Goal: Information Seeking & Learning: Learn about a topic

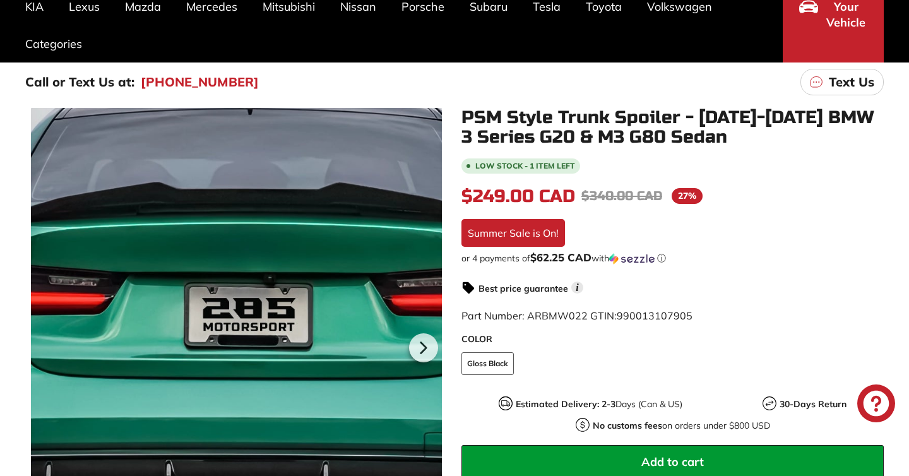
scroll to position [150, 0]
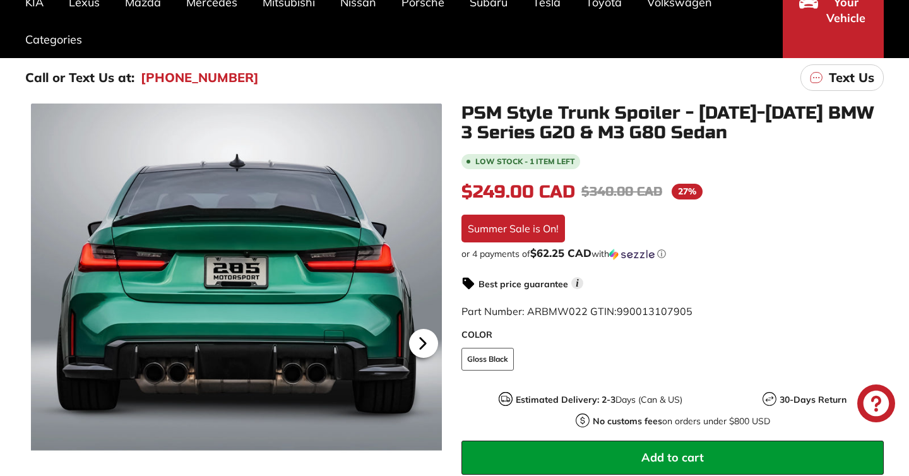
click at [421, 353] on icon at bounding box center [422, 343] width 29 height 29
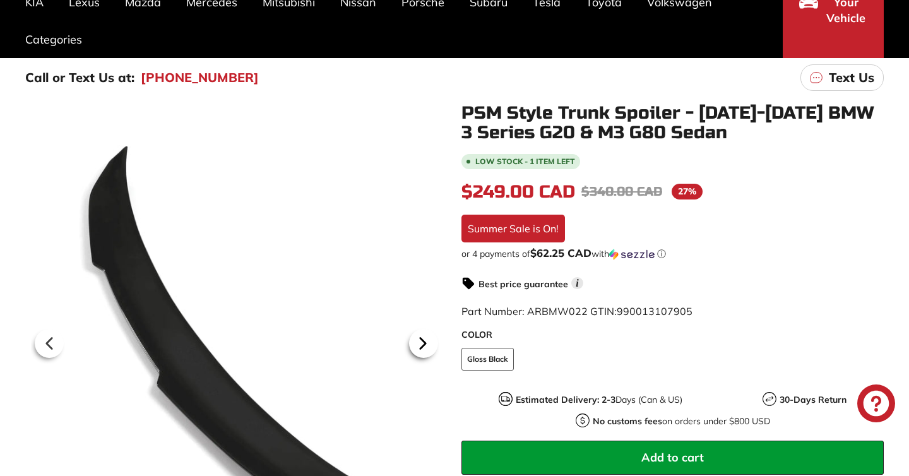
click at [424, 346] on icon at bounding box center [422, 343] width 29 height 29
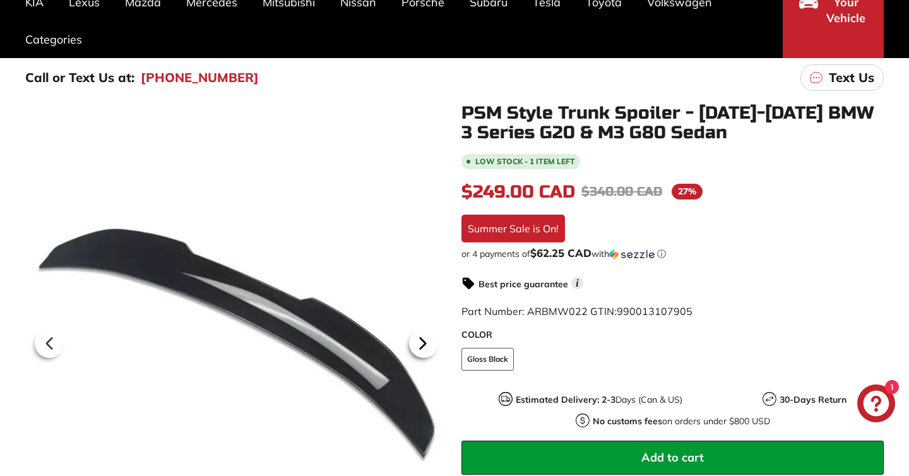
click at [424, 346] on icon at bounding box center [422, 343] width 29 height 29
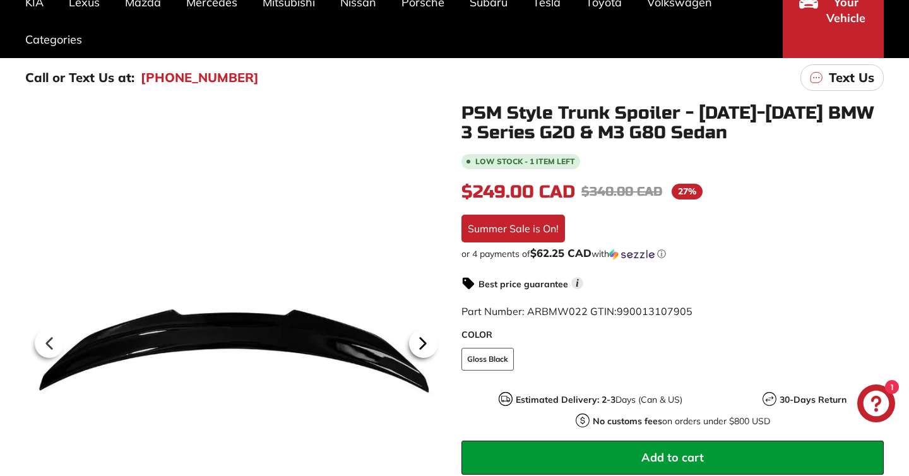
click at [424, 346] on icon at bounding box center [422, 343] width 29 height 29
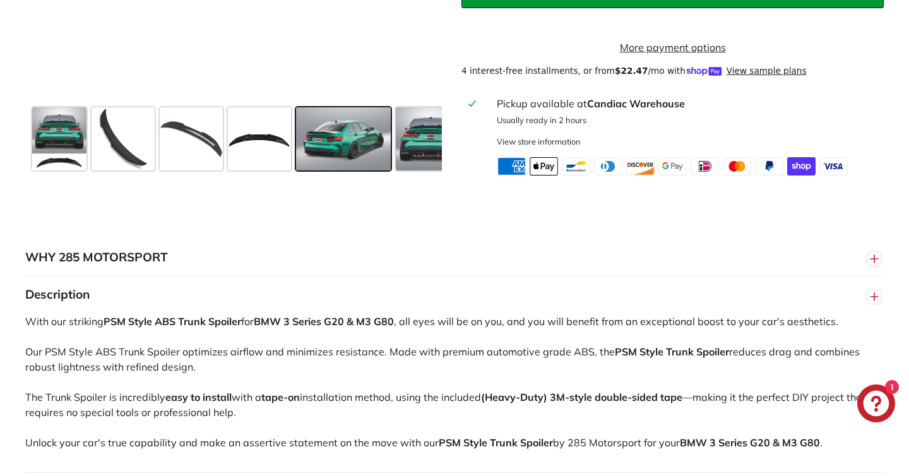
scroll to position [664, 0]
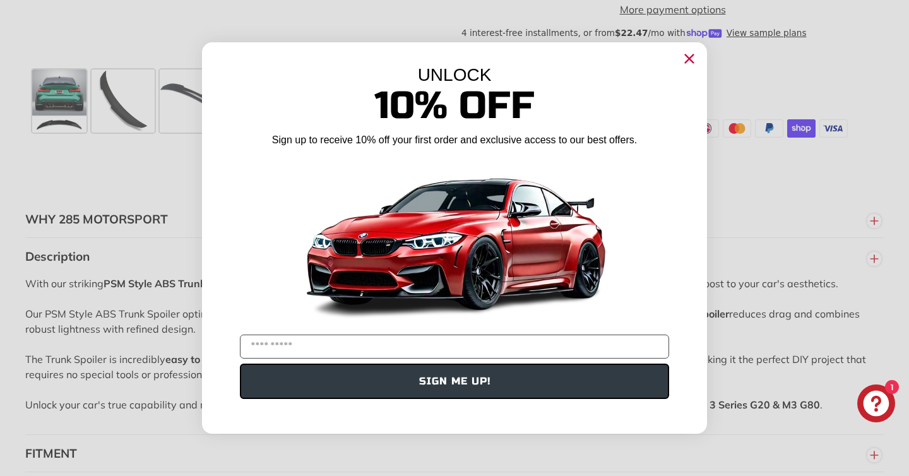
click at [686, 52] on circle "Close dialog" at bounding box center [689, 58] width 19 height 19
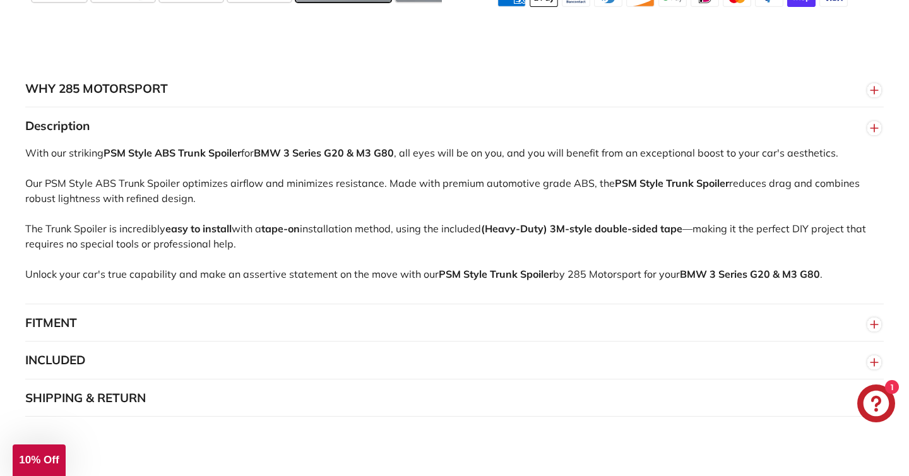
scroll to position [799, 0]
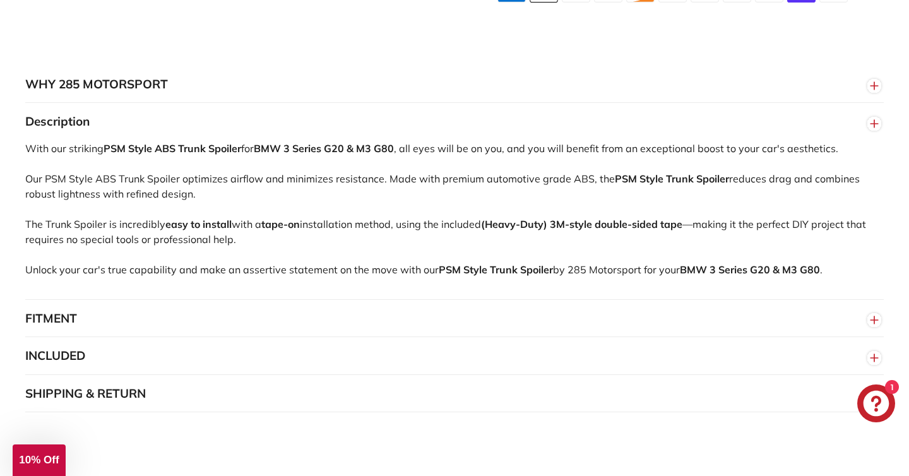
click at [247, 316] on button "FITMENT" at bounding box center [454, 319] width 858 height 38
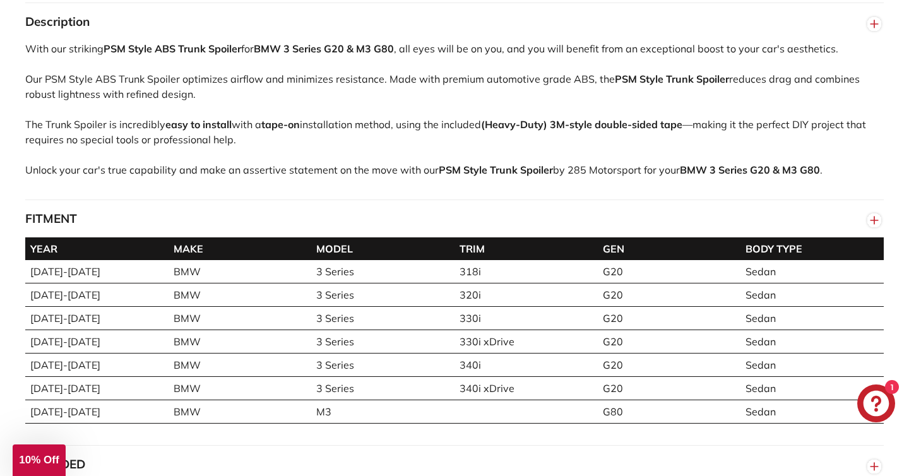
scroll to position [898, 0]
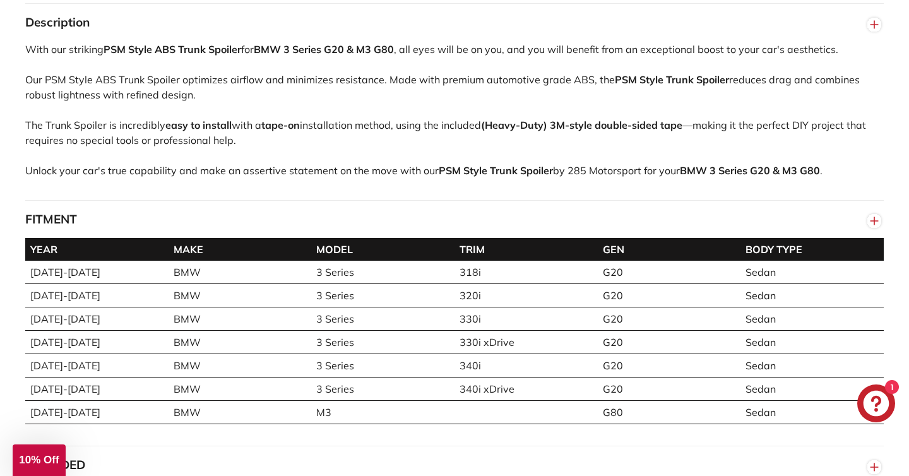
click at [174, 223] on button "FITMENT" at bounding box center [454, 220] width 858 height 38
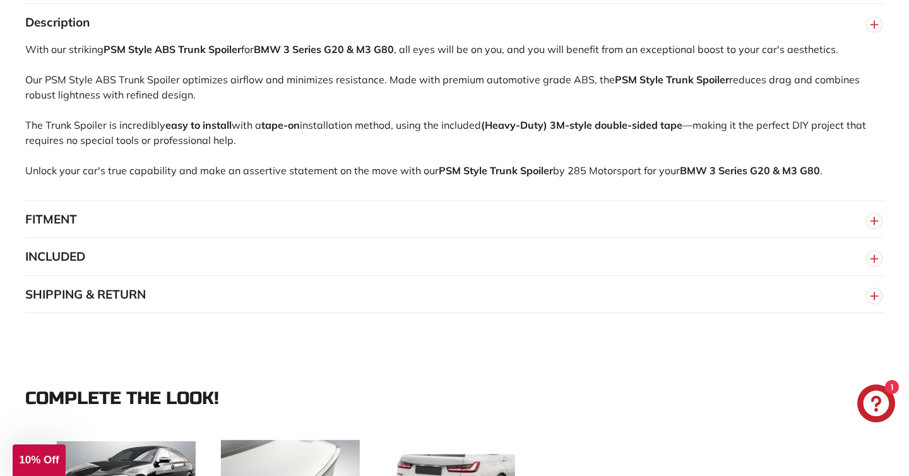
click at [103, 252] on button "INCLUDED" at bounding box center [454, 257] width 858 height 38
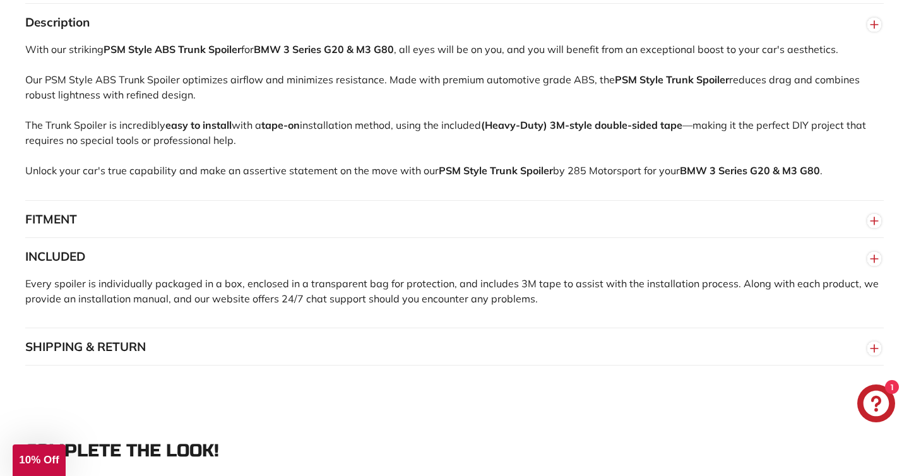
click at [103, 252] on button "INCLUDED" at bounding box center [454, 257] width 858 height 38
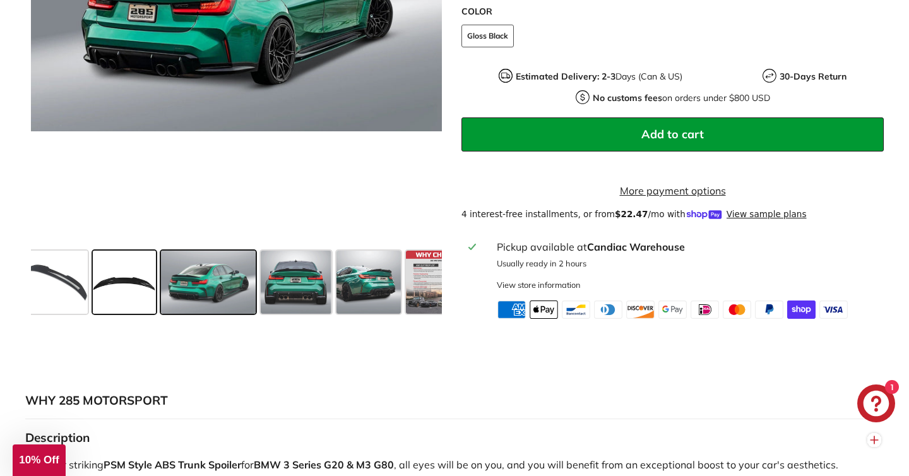
scroll to position [0, 165]
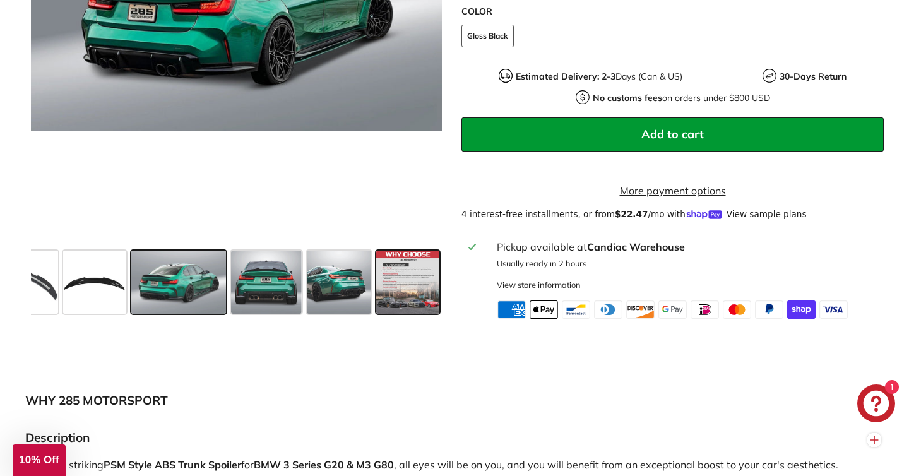
click at [393, 285] on span at bounding box center [407, 281] width 63 height 63
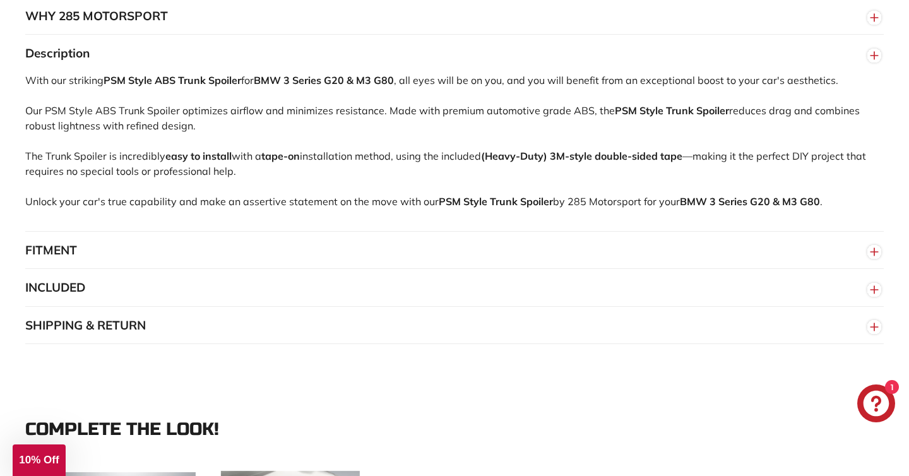
scroll to position [868, 0]
click at [209, 242] on button "FITMENT" at bounding box center [454, 250] width 858 height 38
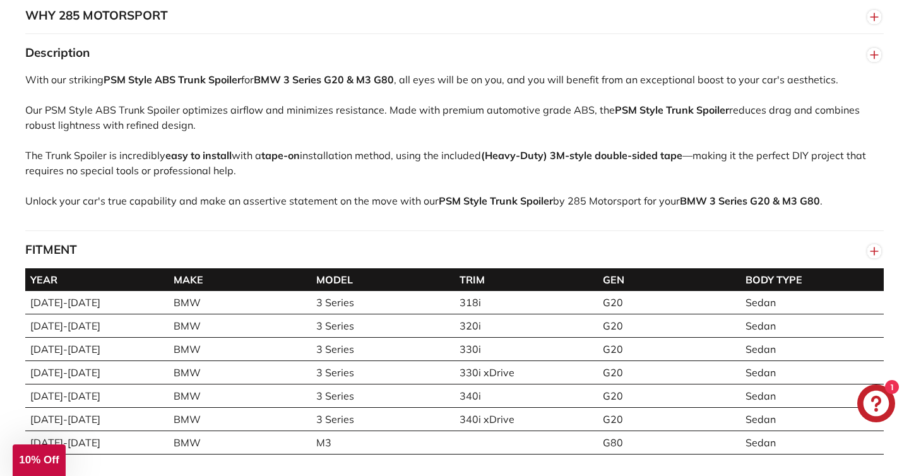
click at [209, 242] on button "FITMENT" at bounding box center [454, 250] width 858 height 38
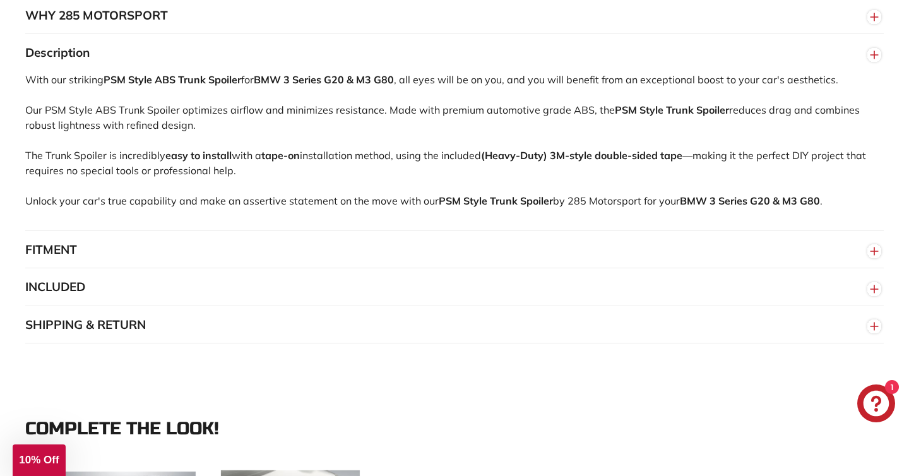
click at [177, 317] on button "SHIPPING & RETURN" at bounding box center [454, 325] width 858 height 38
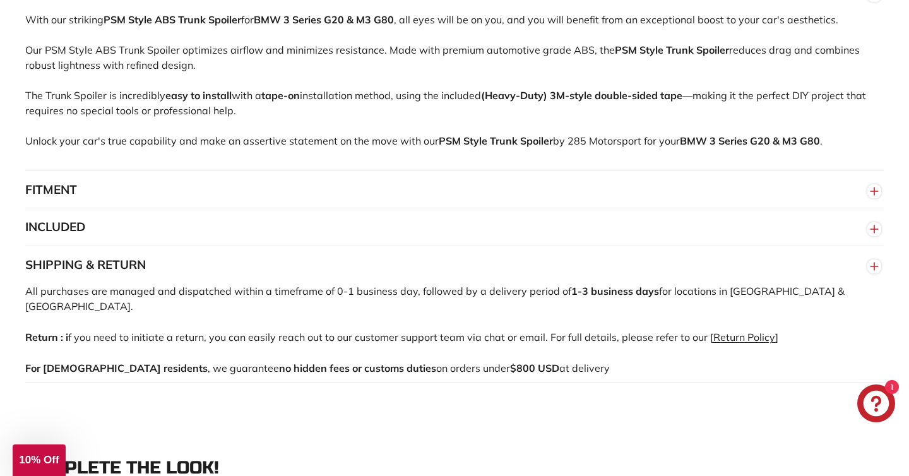
scroll to position [933, 0]
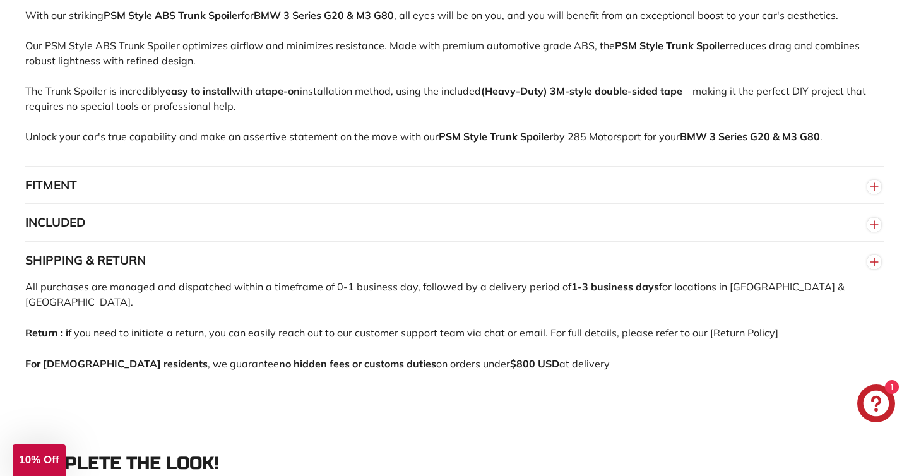
click at [171, 273] on button "SHIPPING & RETURN" at bounding box center [454, 261] width 858 height 38
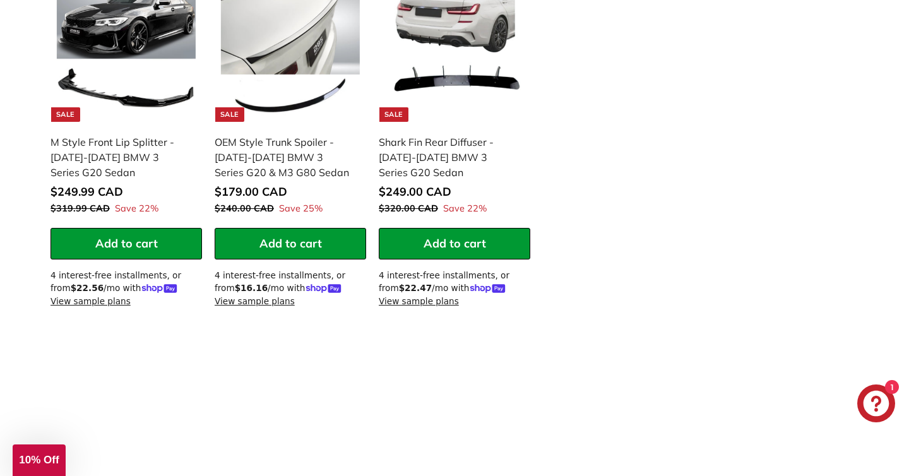
scroll to position [1304, 0]
